Goal: Task Accomplishment & Management: Manage account settings

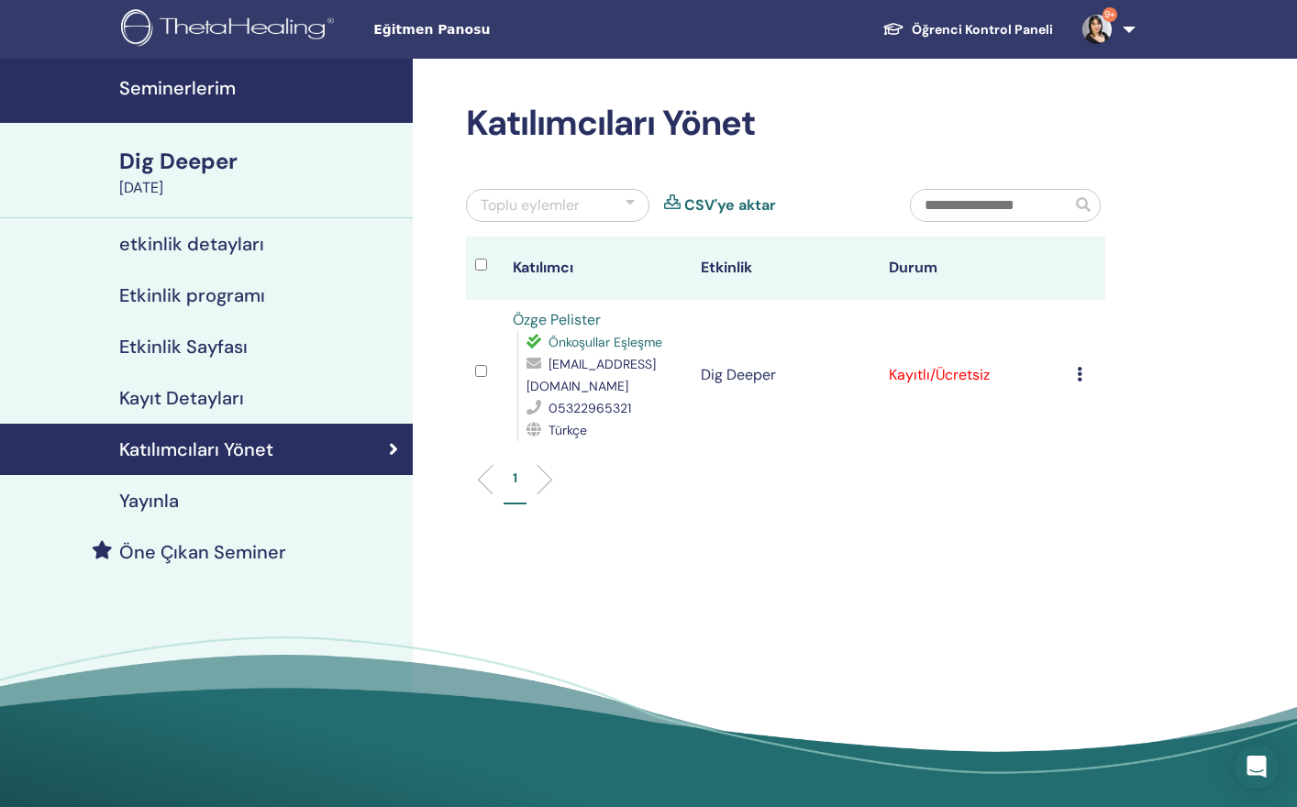
click at [216, 444] on h4 "Katılımcıları Yönet" at bounding box center [196, 450] width 154 height 22
click at [208, 154] on div "Dig Deeper" at bounding box center [260, 161] width 283 height 31
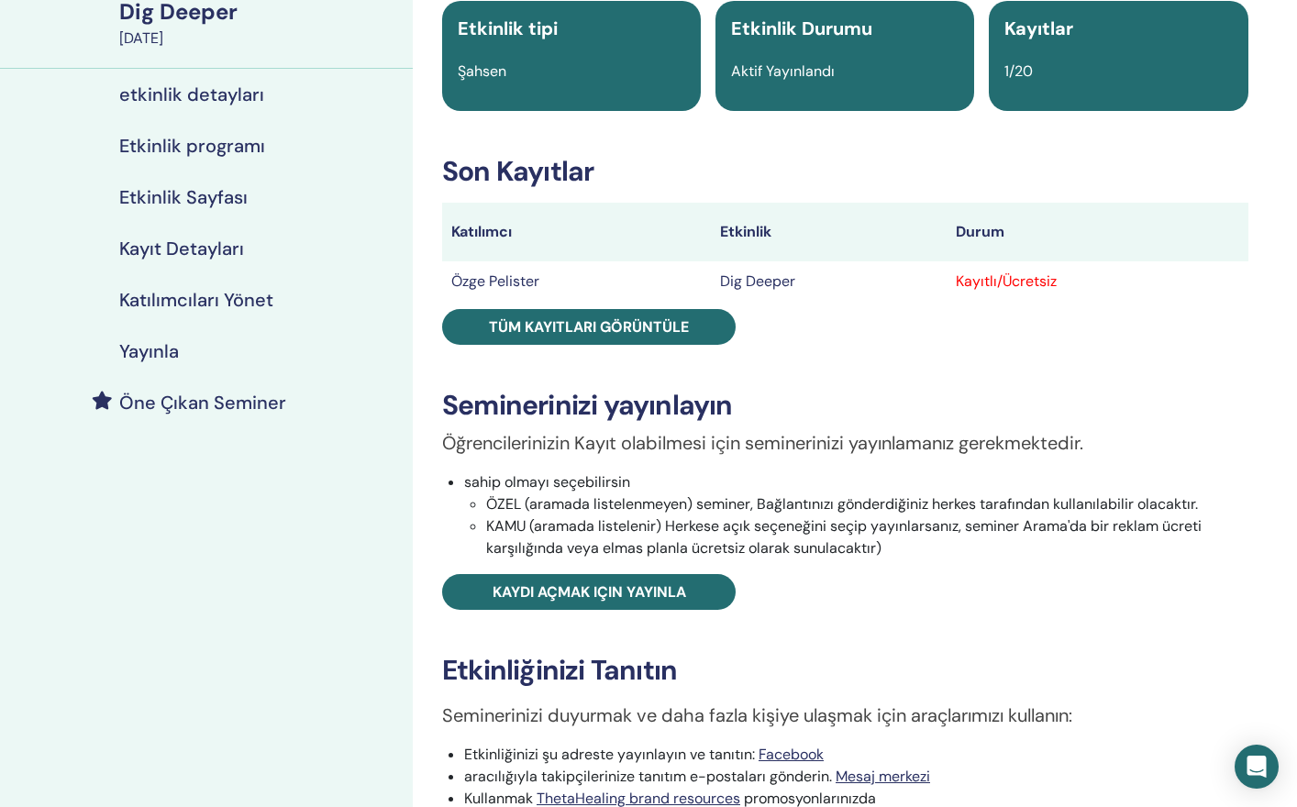
scroll to position [153, 0]
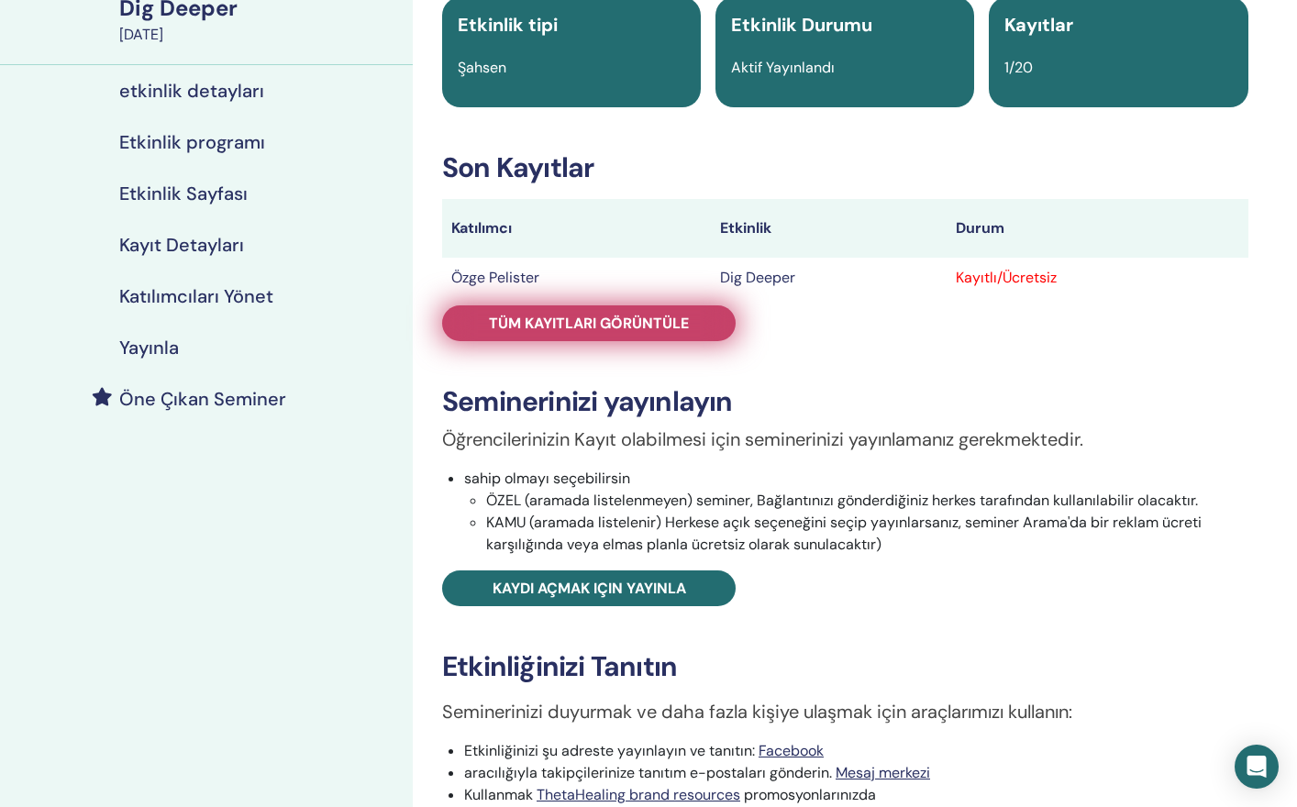
click at [637, 330] on span "Tüm kayıtları görüntüle" at bounding box center [589, 323] width 200 height 19
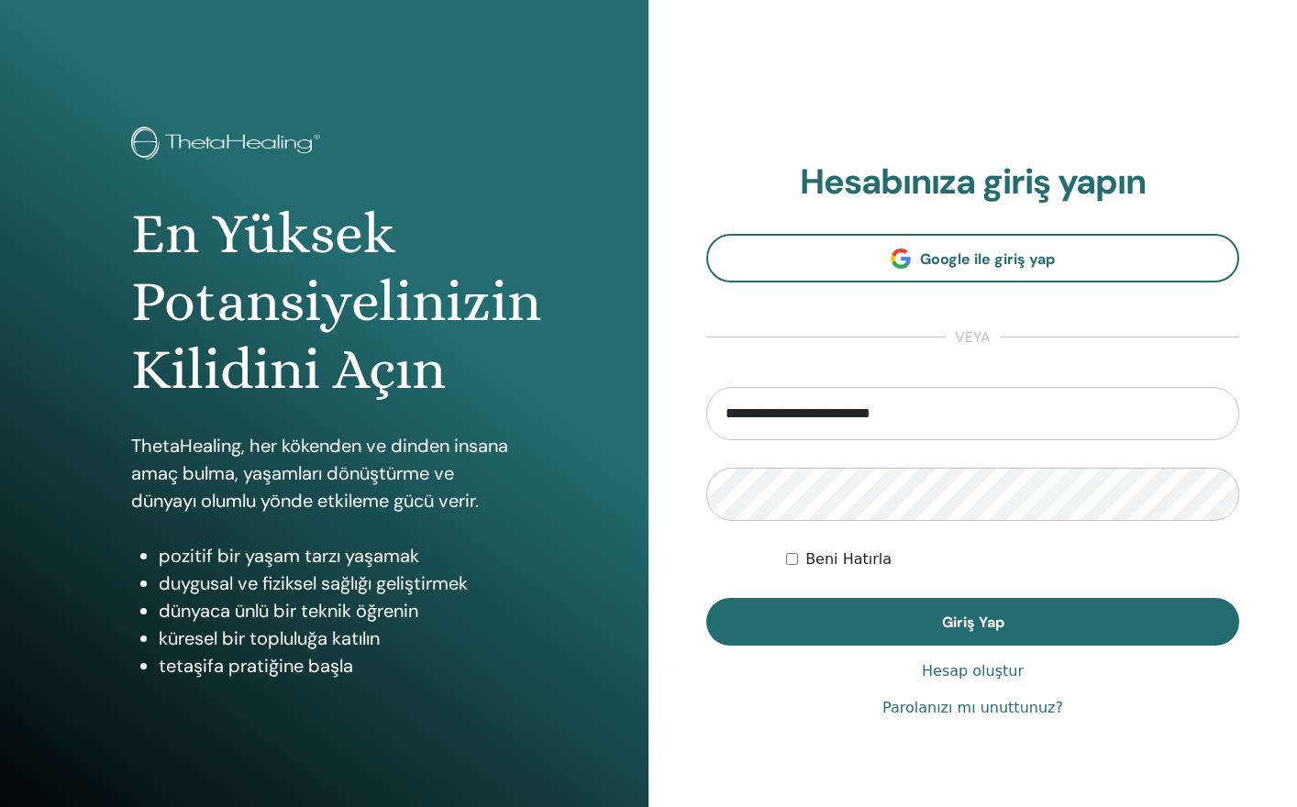
click at [809, 412] on input "**********" at bounding box center [972, 413] width 533 height 53
drag, startPoint x: 833, startPoint y: 412, endPoint x: 684, endPoint y: 402, distance: 149.0
click at [684, 402] on div "**********" at bounding box center [973, 440] width 649 height 881
type input "**********"
click at [593, 485] on div "En Yüksek Potansiyelinizin Kilidini Açın ThetaHealing, her kökenden ve dinden i…" at bounding box center [648, 440] width 1297 height 881
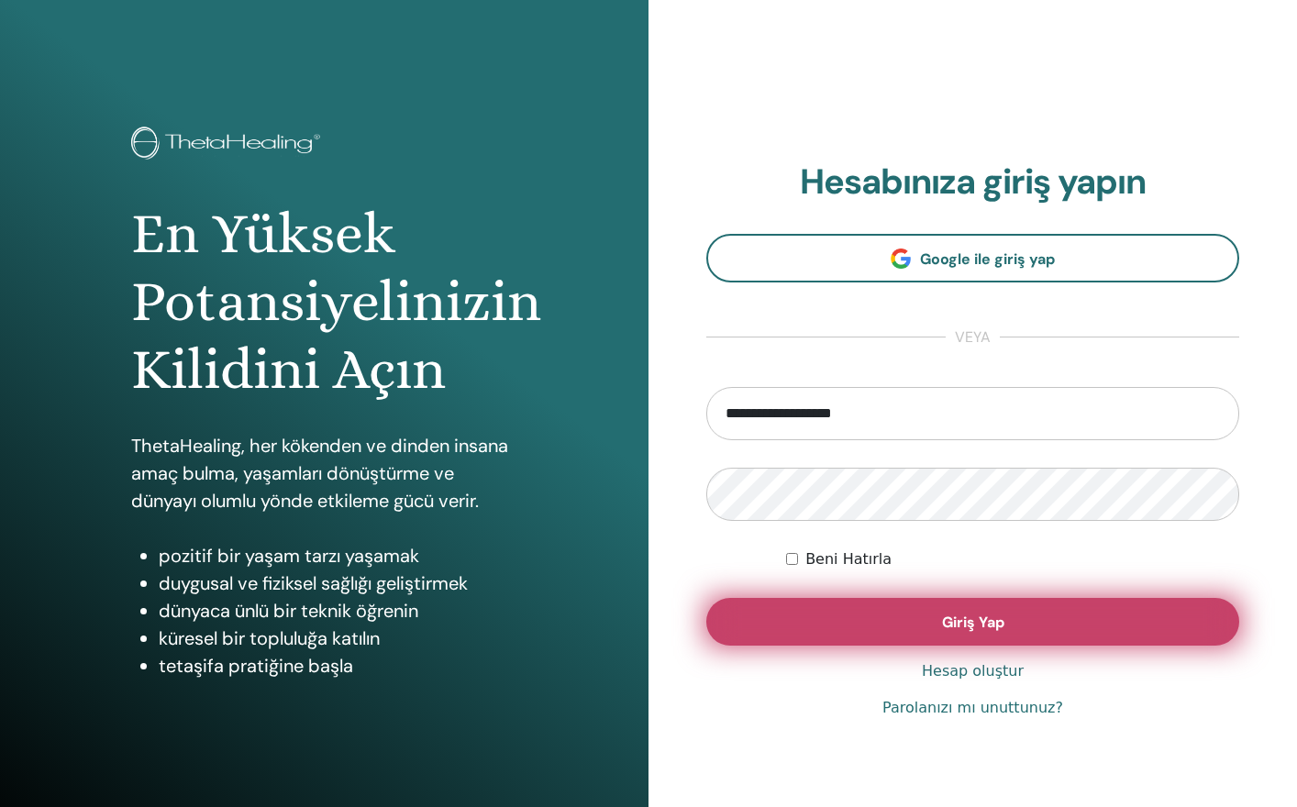
click at [753, 609] on button "Giriş Yap" at bounding box center [972, 622] width 533 height 48
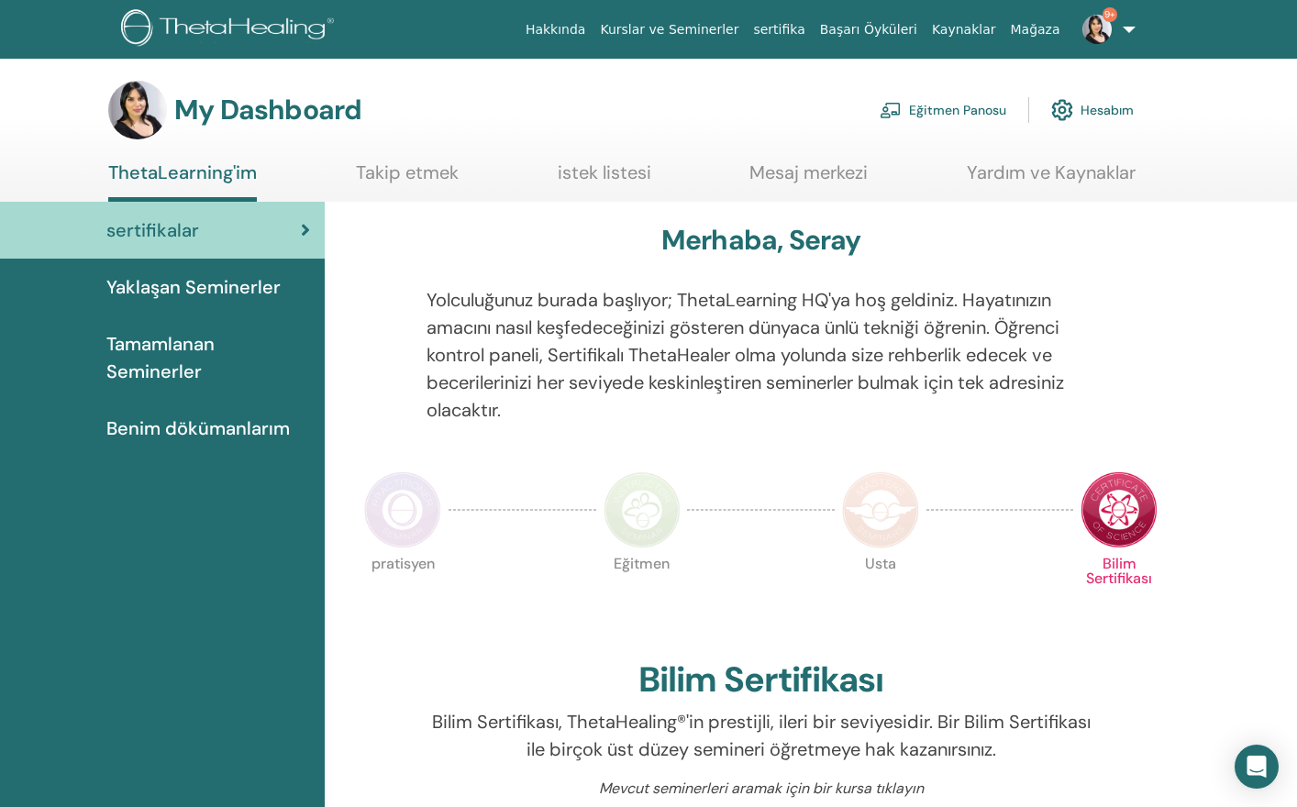
click at [956, 111] on link "Eğitmen Panosu" at bounding box center [943, 110] width 127 height 40
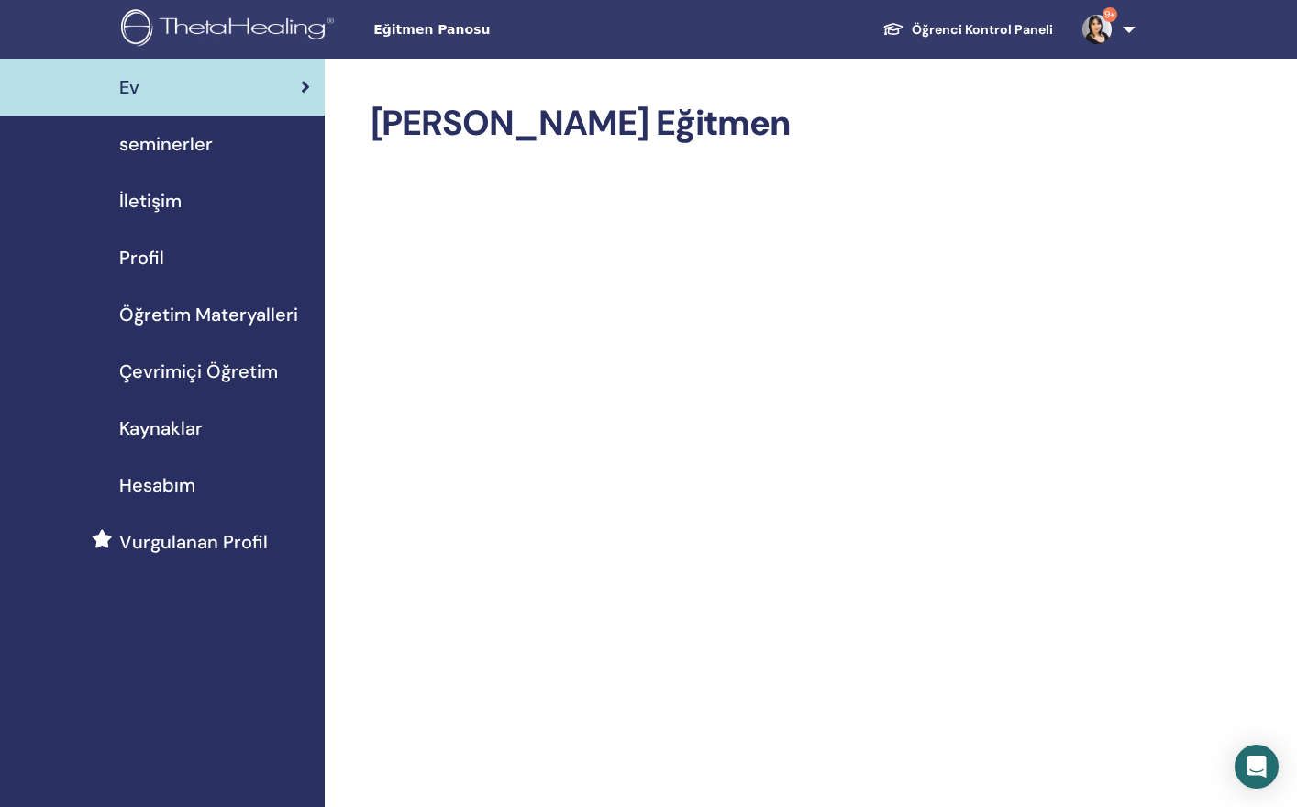
click at [174, 145] on span "seminerler" at bounding box center [166, 144] width 94 height 28
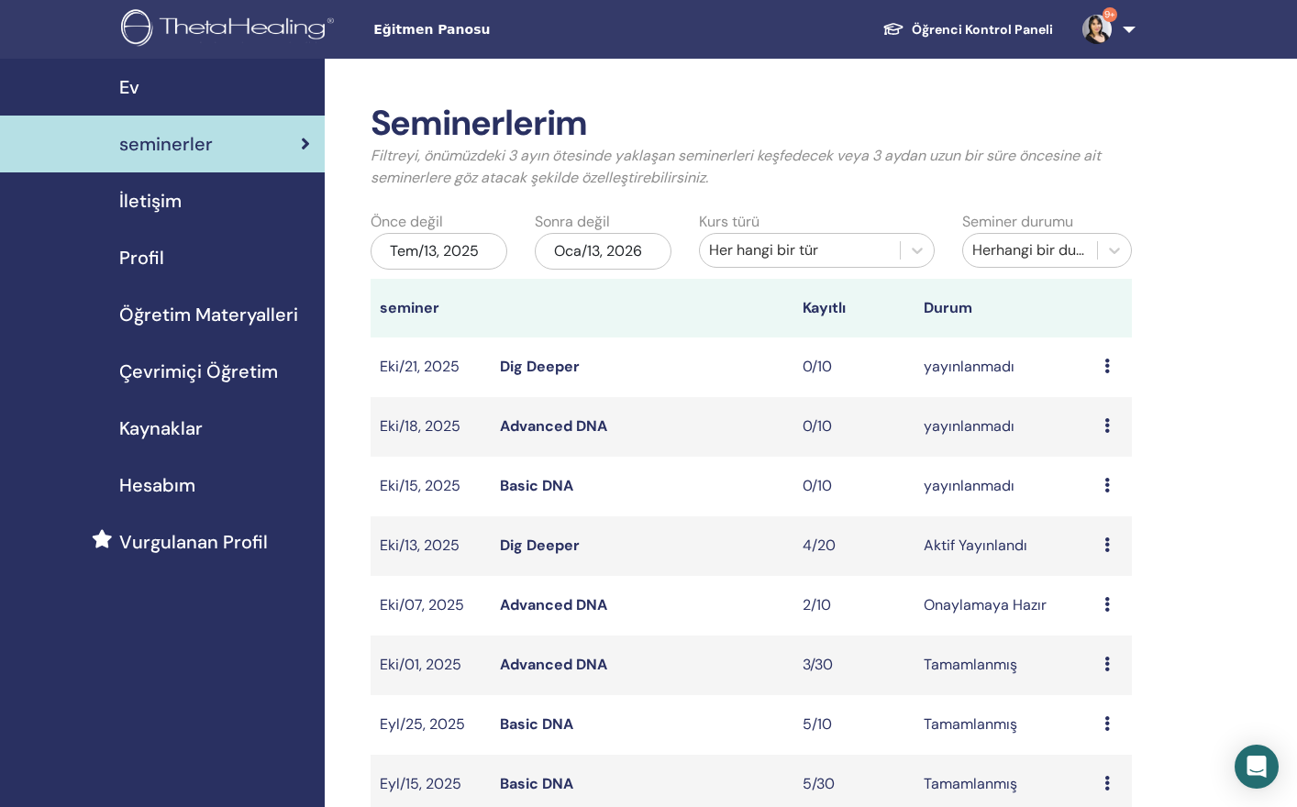
click at [522, 485] on link "Basic DNA" at bounding box center [536, 485] width 73 height 19
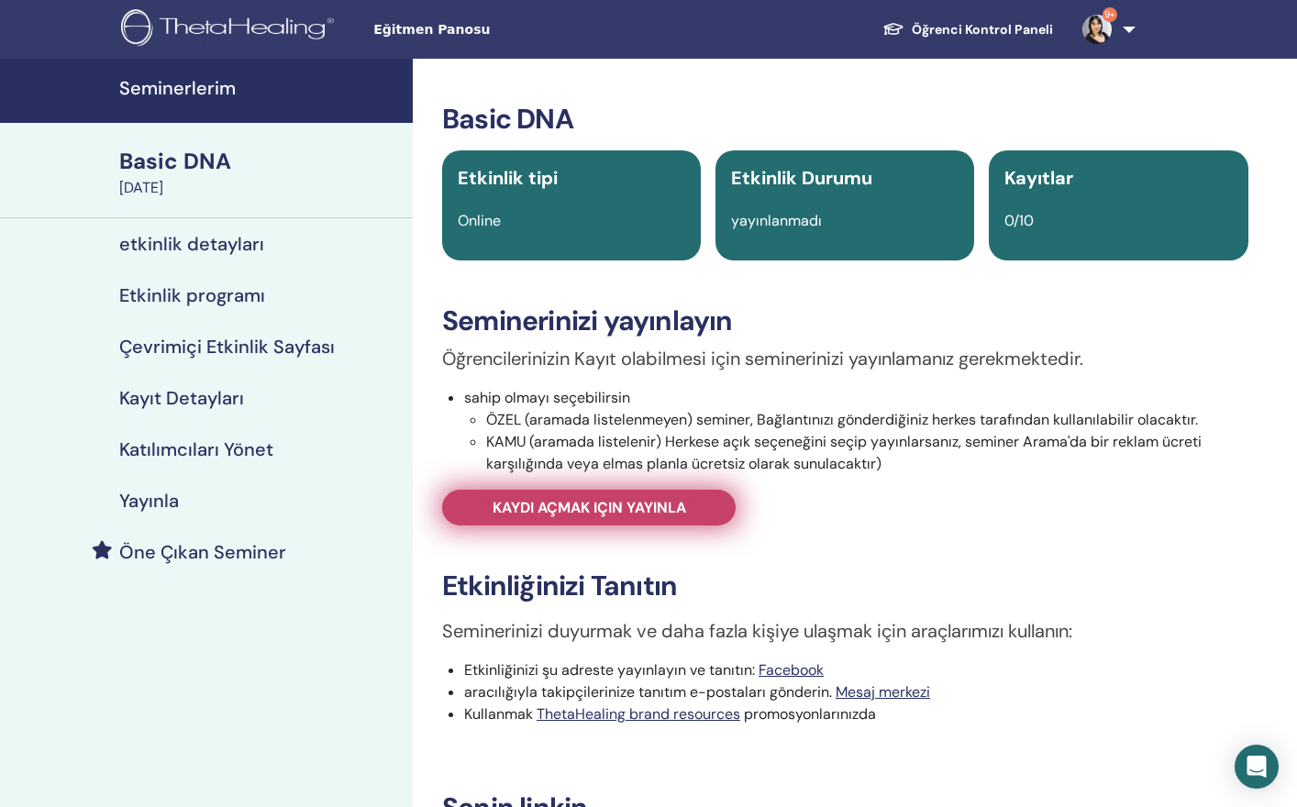
click at [600, 506] on span "Kaydı açmak için yayınla" at bounding box center [590, 507] width 194 height 19
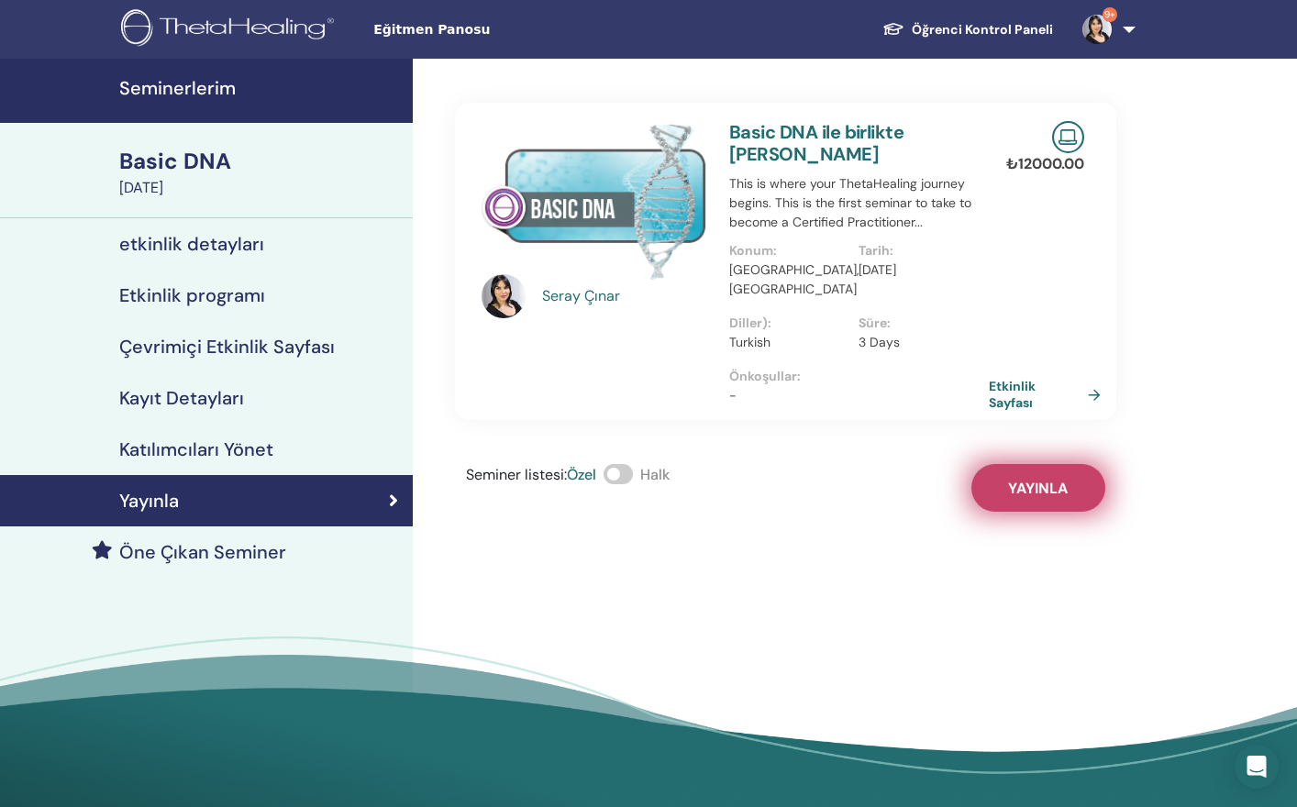
click at [1010, 464] on button "Yayınla" at bounding box center [1039, 488] width 134 height 48
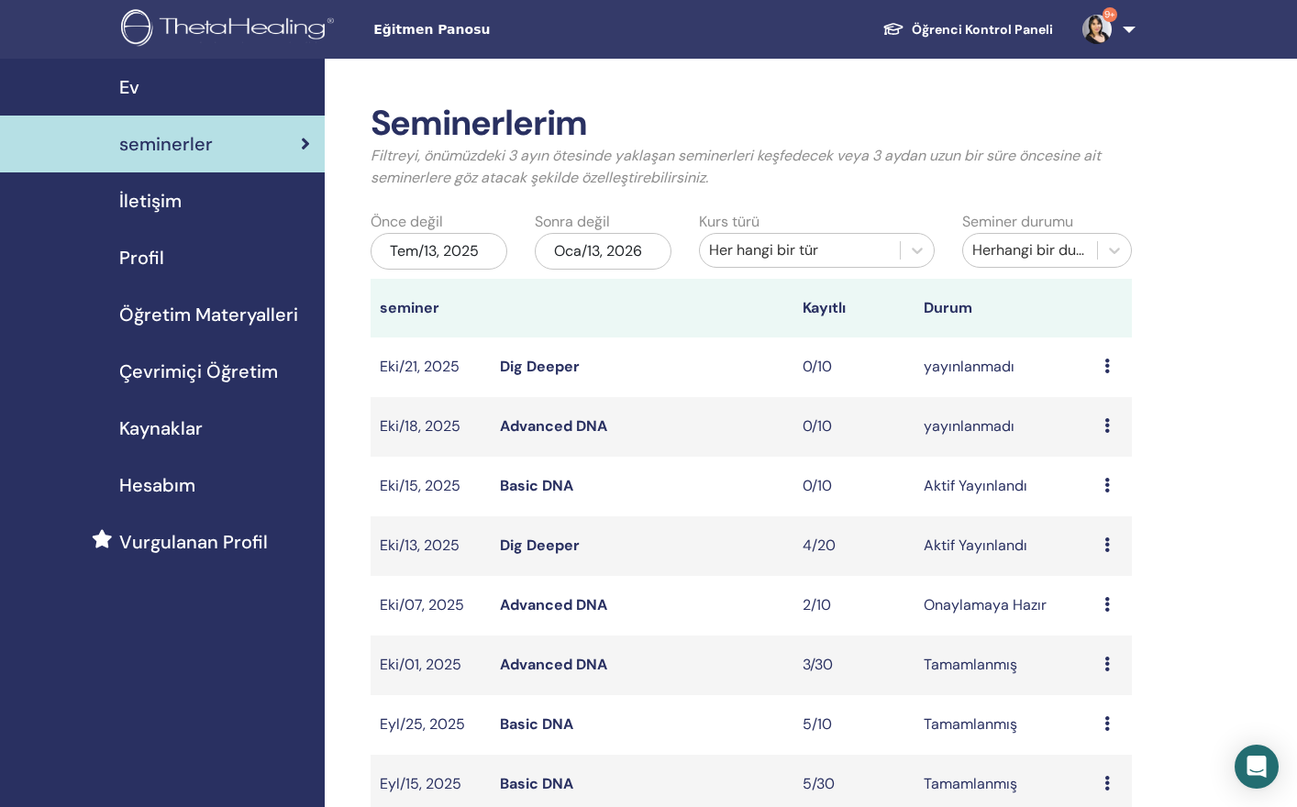
click at [1105, 422] on icon at bounding box center [1108, 425] width 6 height 15
click at [1104, 491] on link "katılımcılar" at bounding box center [1103, 492] width 74 height 19
click at [1095, 421] on td "Ön izleme Düzenlemek katılımcılar İptal" at bounding box center [1113, 427] width 37 height 60
click at [1101, 424] on td "Ön izleme Düzenlemek katılımcılar İptal" at bounding box center [1113, 427] width 37 height 60
click at [1111, 424] on div "Ön izleme Düzenlemek katılımcılar İptal" at bounding box center [1114, 427] width 18 height 22
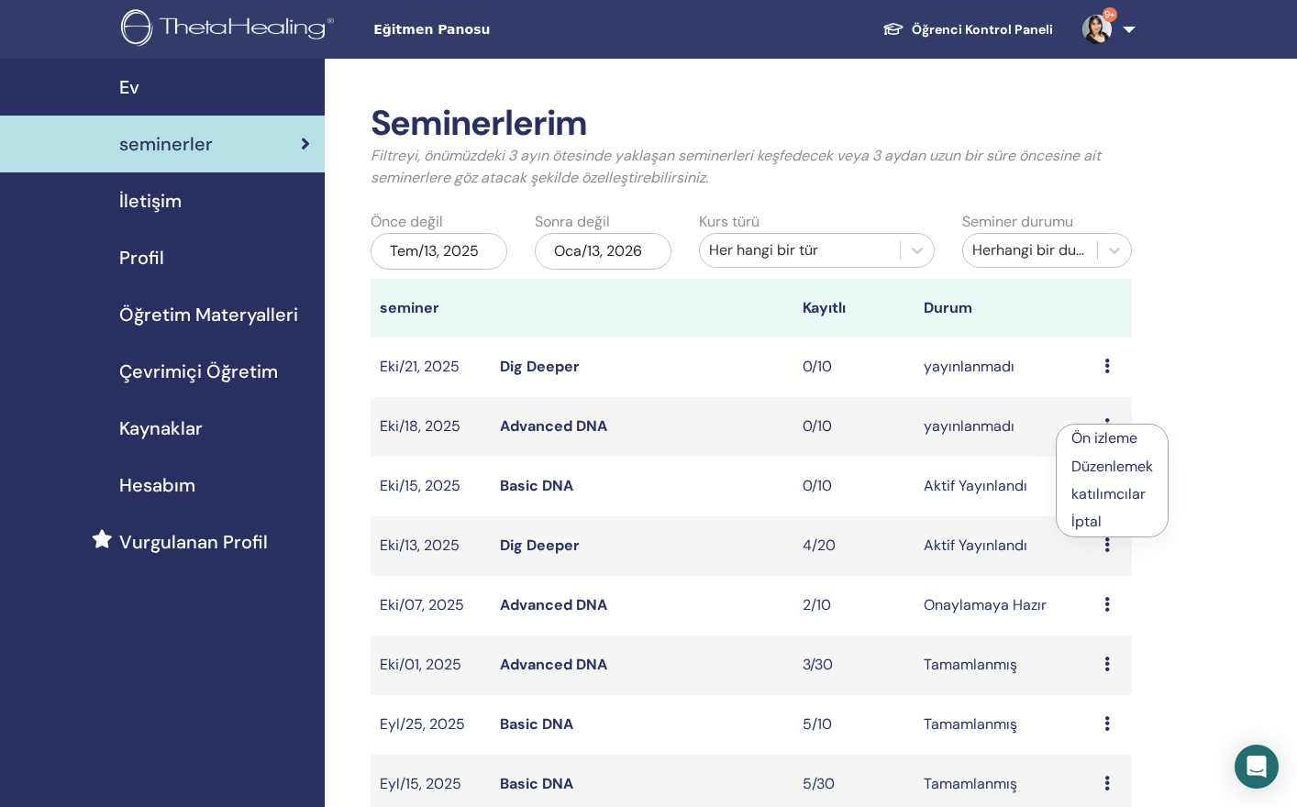
click at [552, 429] on link "Advanced DNA" at bounding box center [553, 426] width 107 height 19
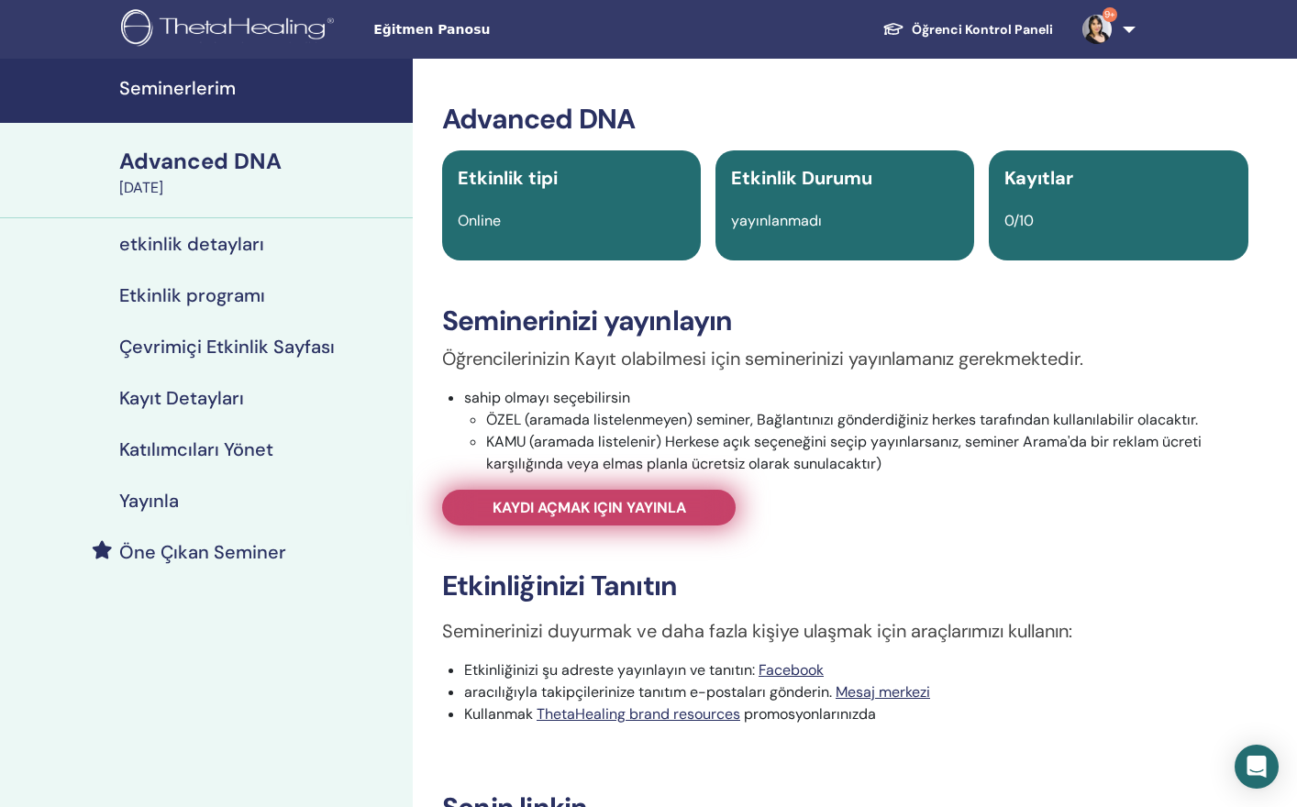
click at [612, 517] on span "Kaydı açmak için yayınla" at bounding box center [590, 507] width 194 height 19
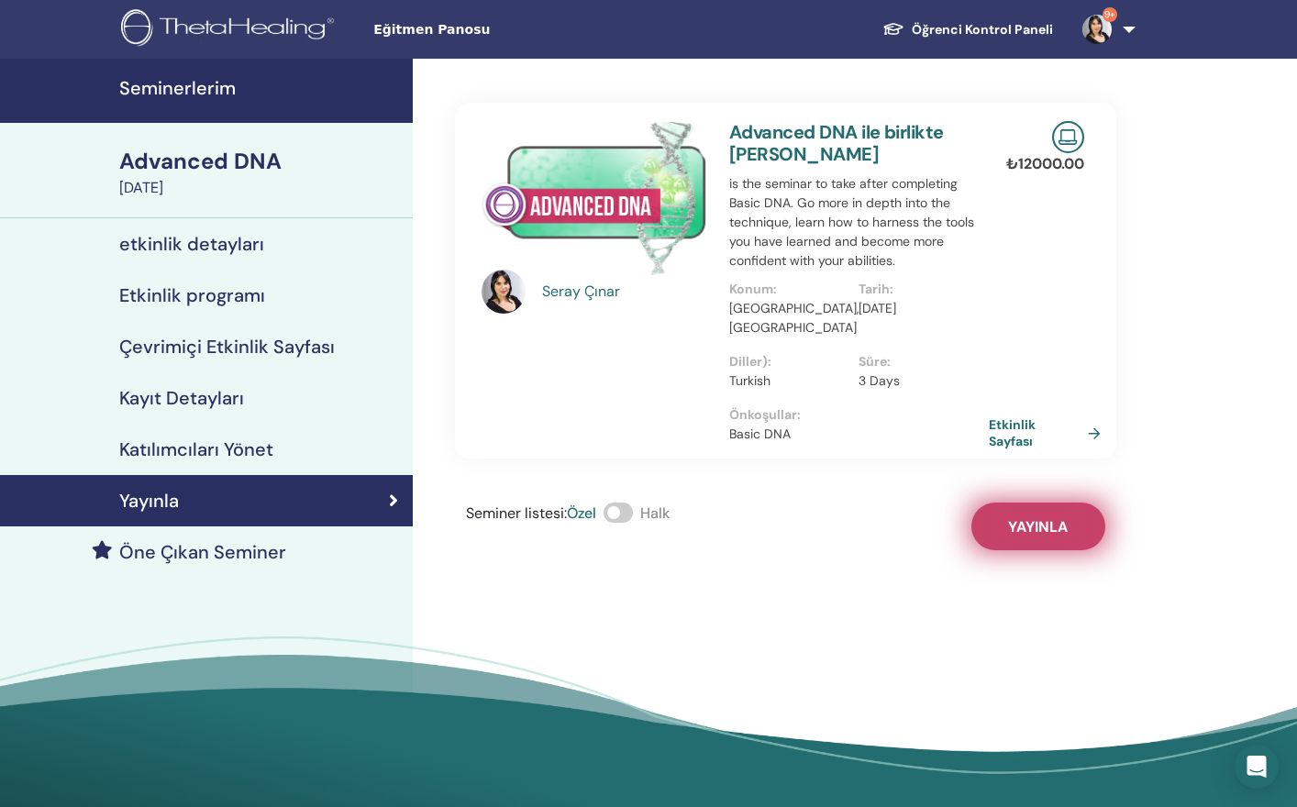
click at [1027, 503] on button "Yayınla" at bounding box center [1039, 527] width 134 height 48
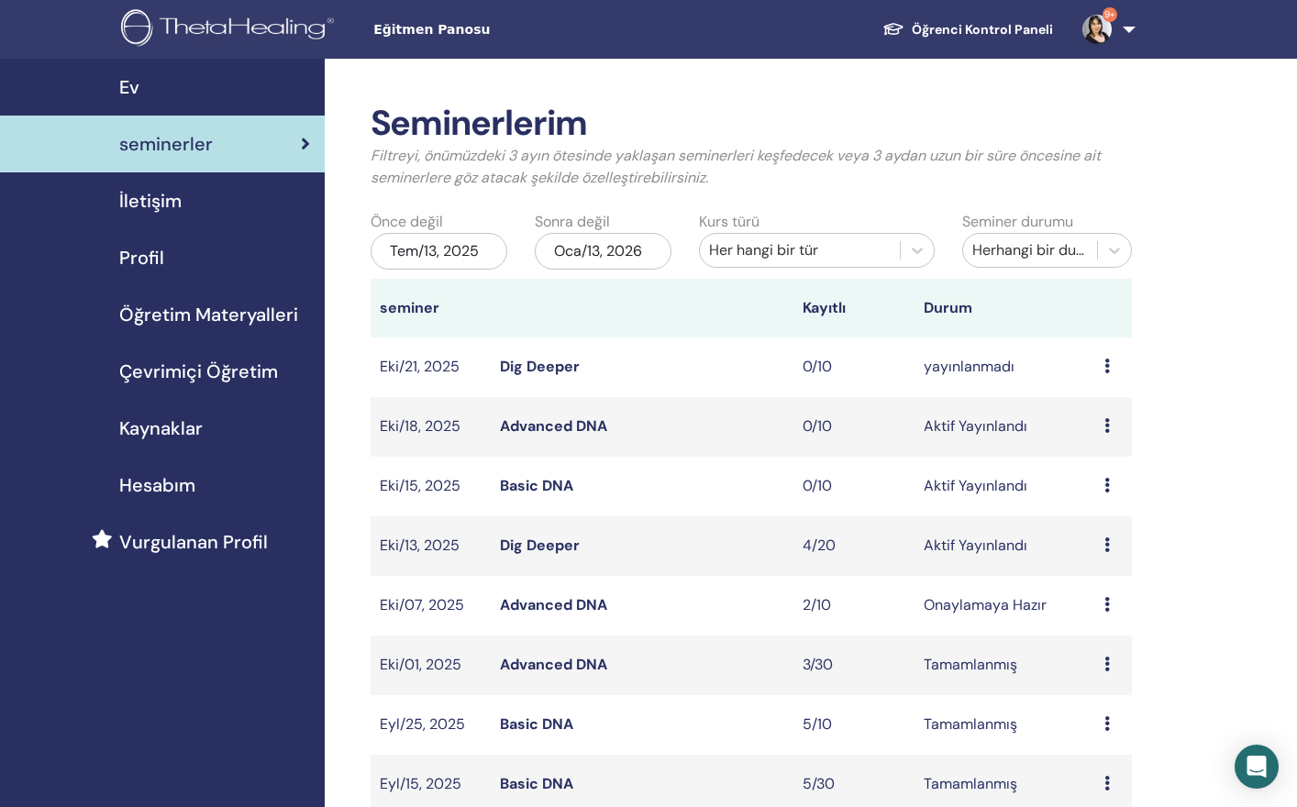
click at [1105, 369] on icon at bounding box center [1108, 366] width 6 height 15
click at [530, 359] on link "Dig Deeper" at bounding box center [540, 366] width 80 height 19
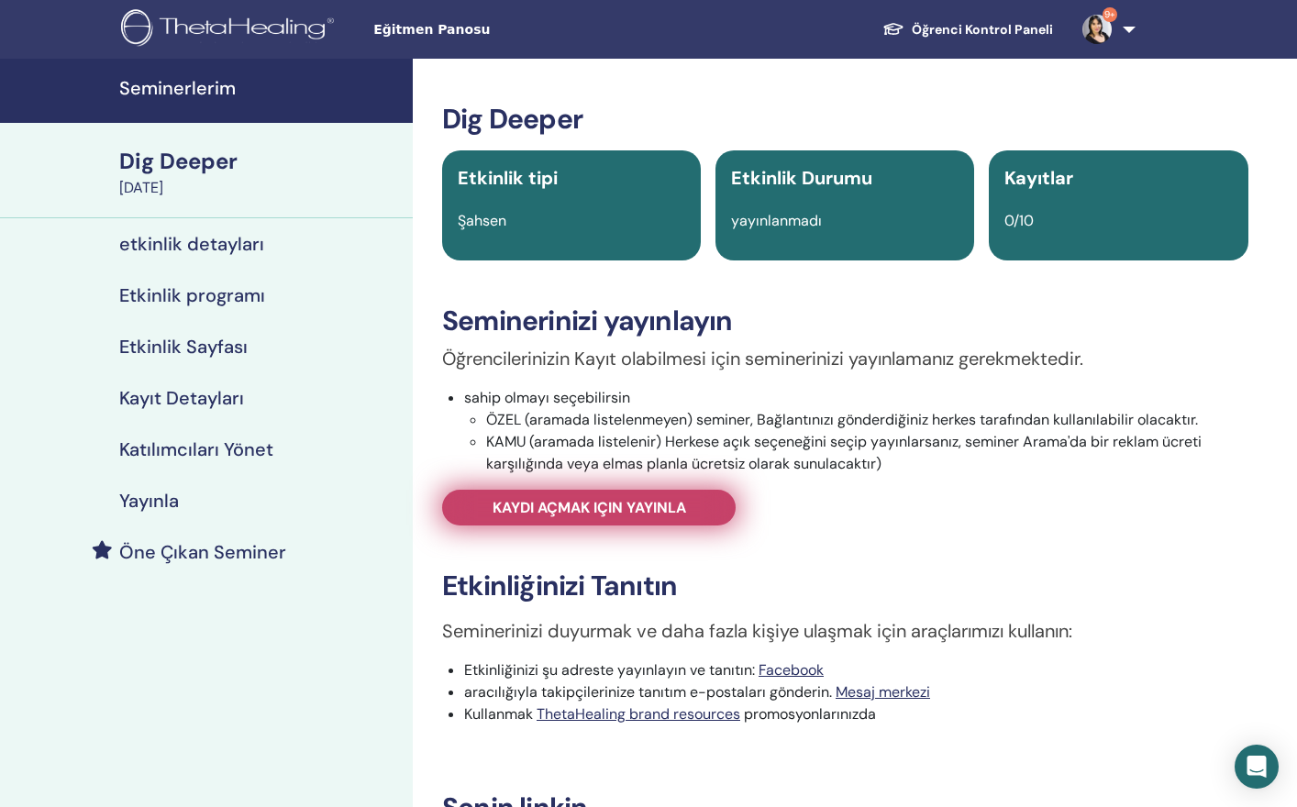
click at [656, 515] on span "Kaydı açmak için yayınla" at bounding box center [590, 507] width 194 height 19
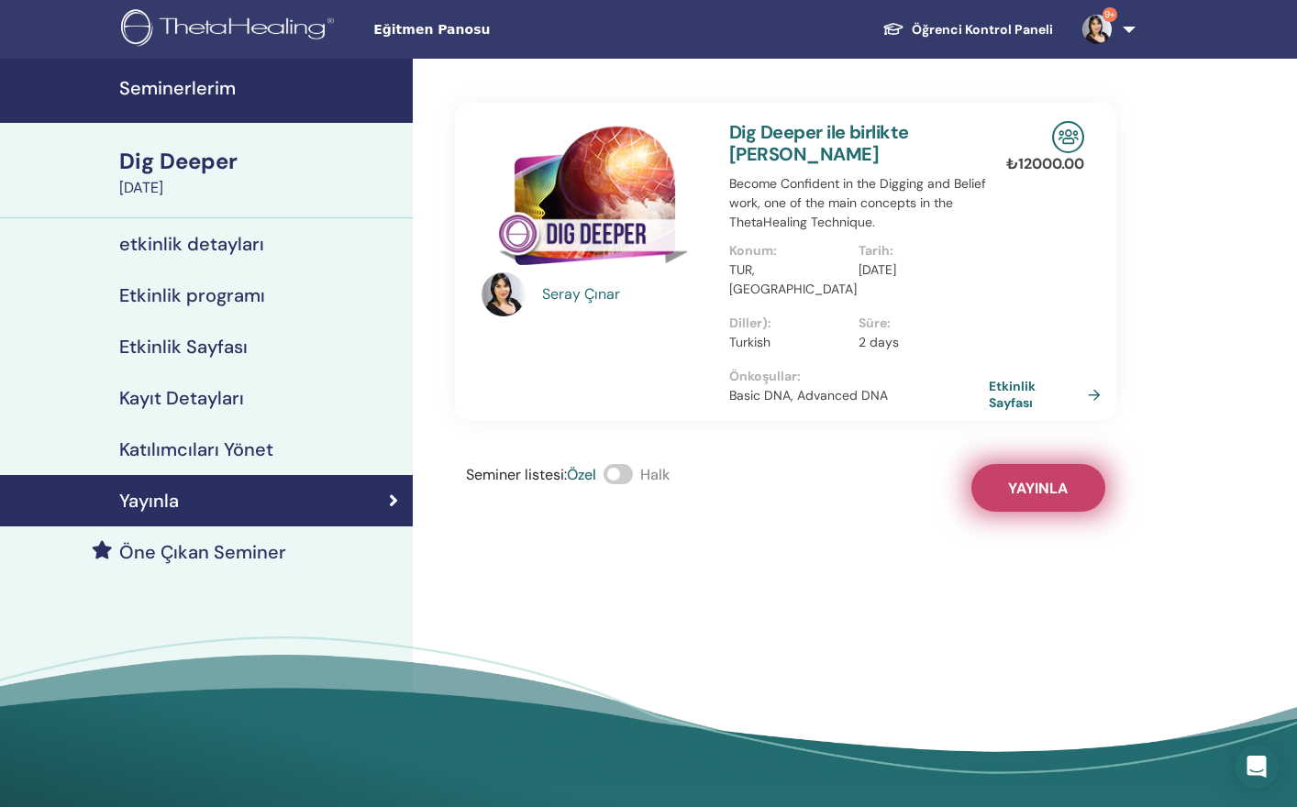
click at [1003, 468] on button "Yayınla" at bounding box center [1039, 488] width 134 height 48
